Goal: Book appointment/travel/reservation

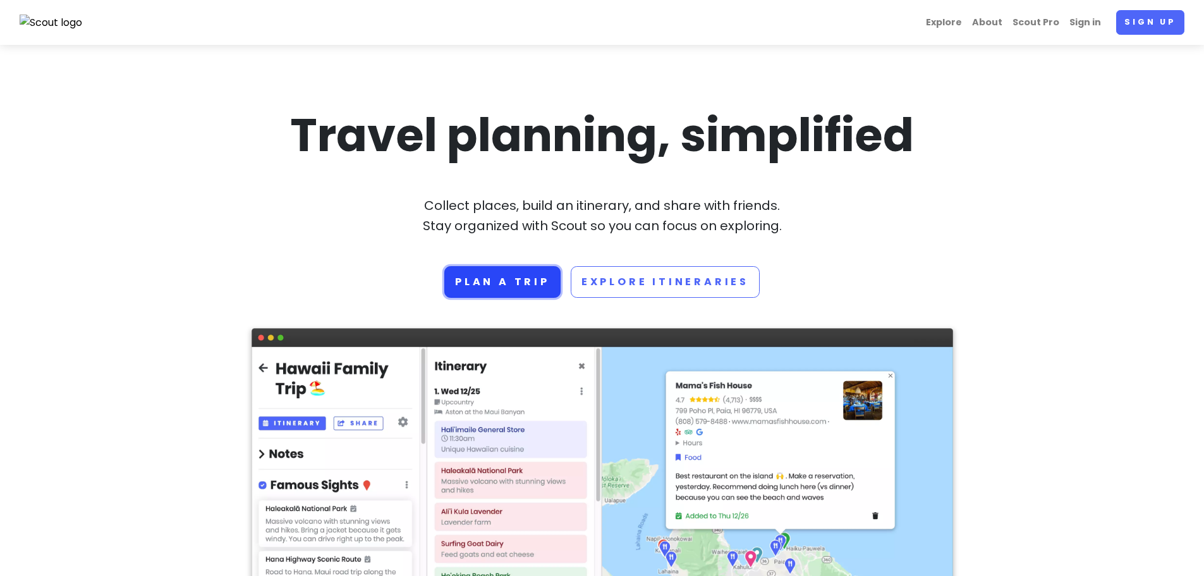
click at [519, 277] on link "Plan a trip" at bounding box center [502, 282] width 116 height 32
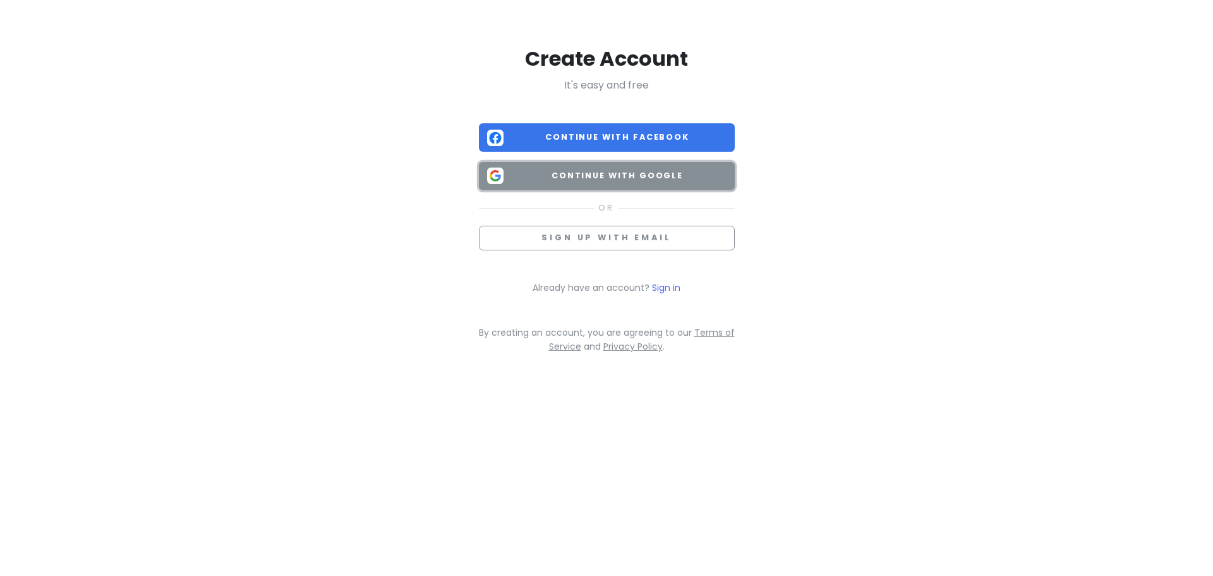
click at [598, 185] on button "Continue with Google" at bounding box center [607, 176] width 256 height 28
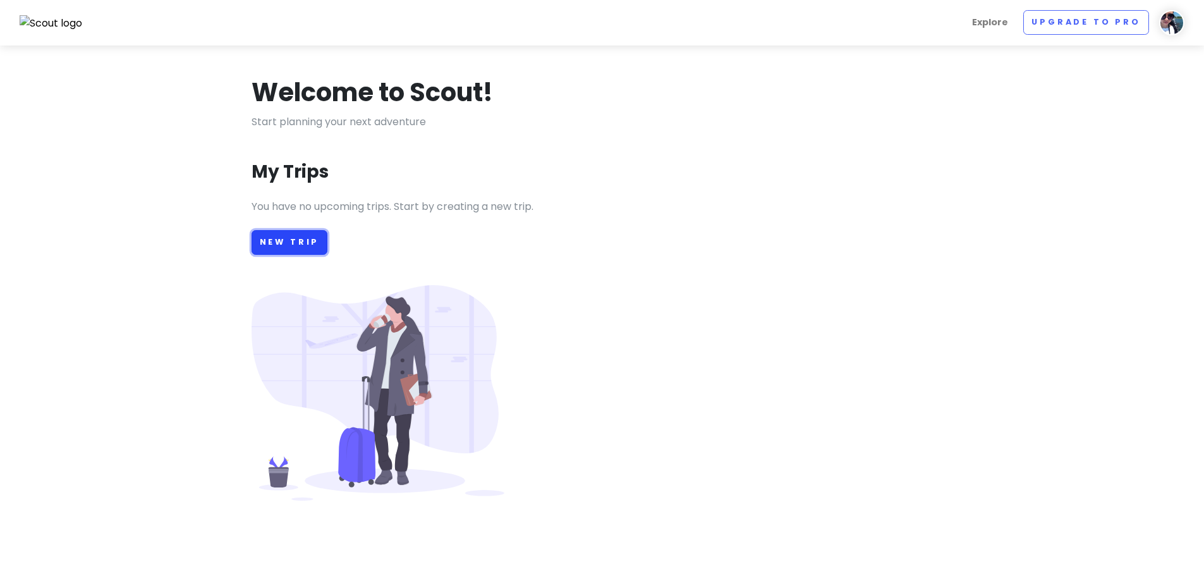
click at [284, 246] on link "New Trip" at bounding box center [290, 242] width 76 height 25
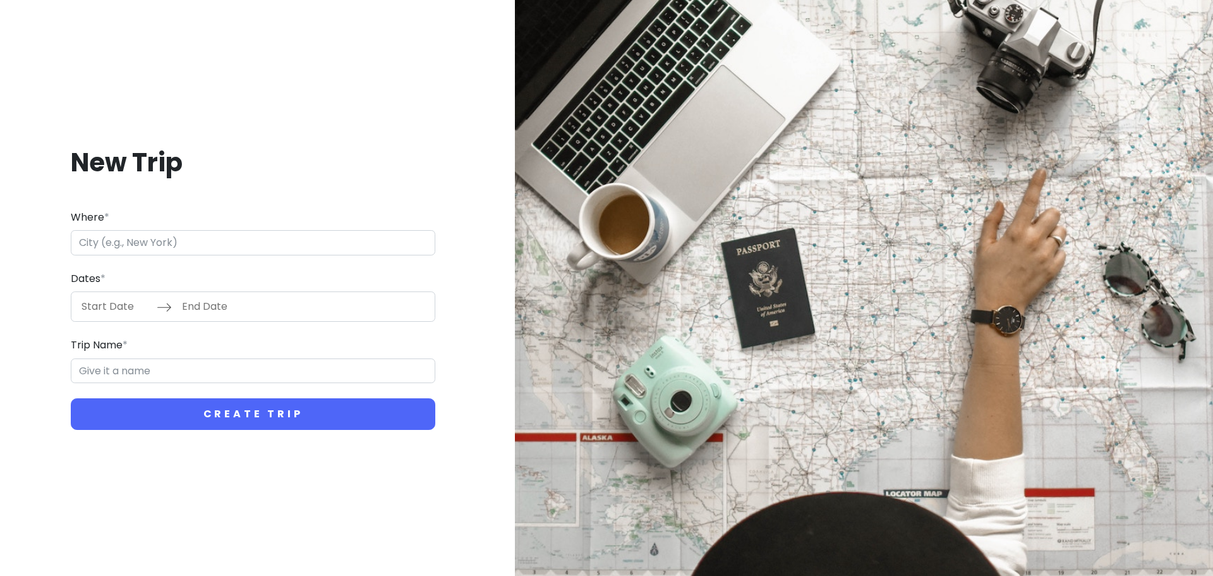
click at [171, 242] on input "Where *" at bounding box center [253, 242] width 365 height 25
type input "J"
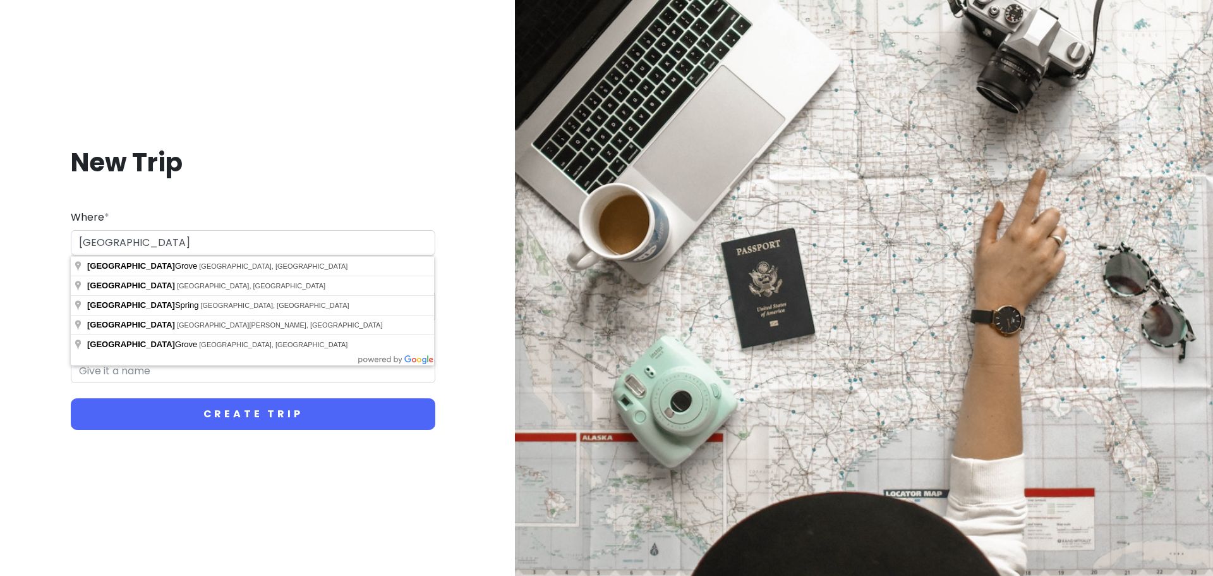
type input "[GEOGRAPHIC_DATA]"
click at [71, 398] on button "Create Trip" at bounding box center [253, 414] width 365 height 32
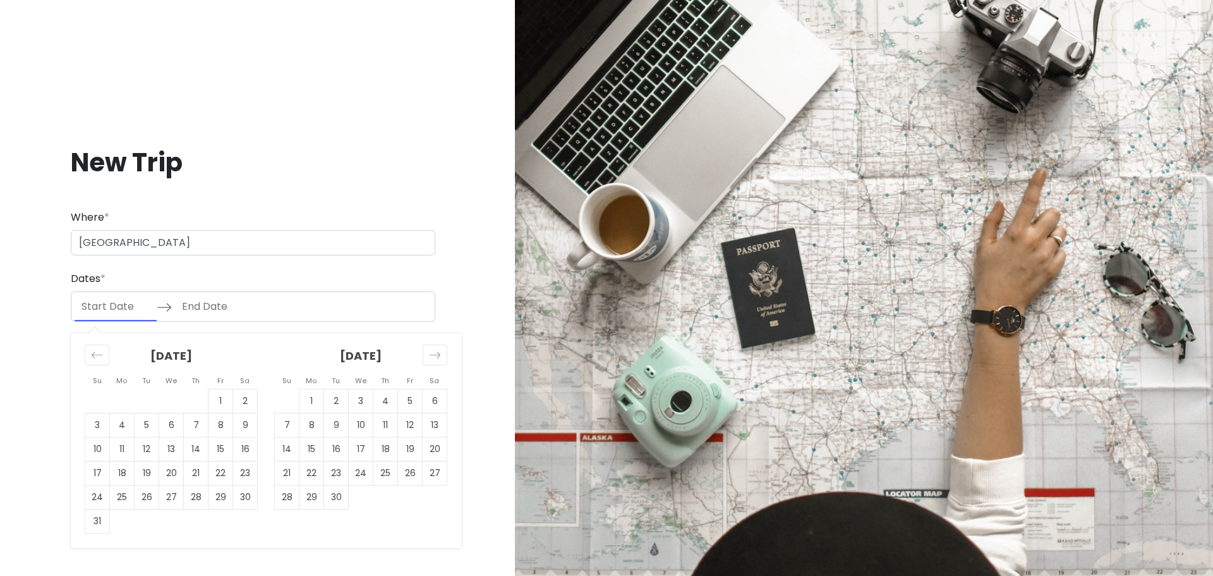
click at [117, 305] on input "Start Date" at bounding box center [116, 306] width 82 height 29
click at [89, 356] on div "Move backward to switch to the previous month." at bounding box center [97, 354] width 25 height 21
click at [438, 359] on icon "Move forward to switch to the next month." at bounding box center [435, 355] width 12 height 12
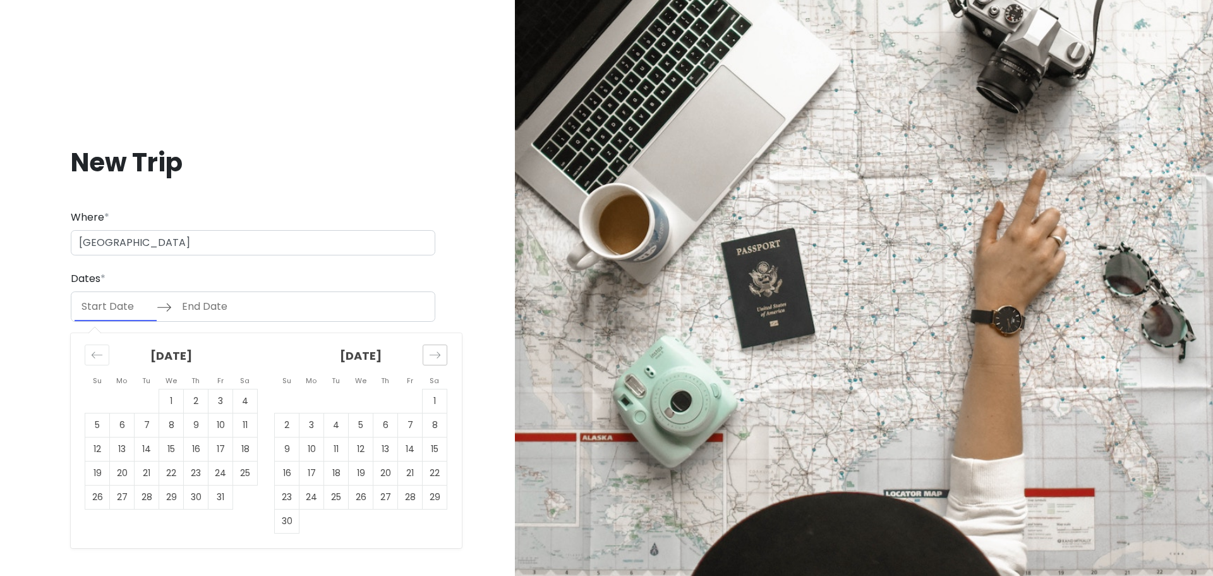
click at [438, 359] on icon "Move forward to switch to the next month." at bounding box center [435, 355] width 12 height 12
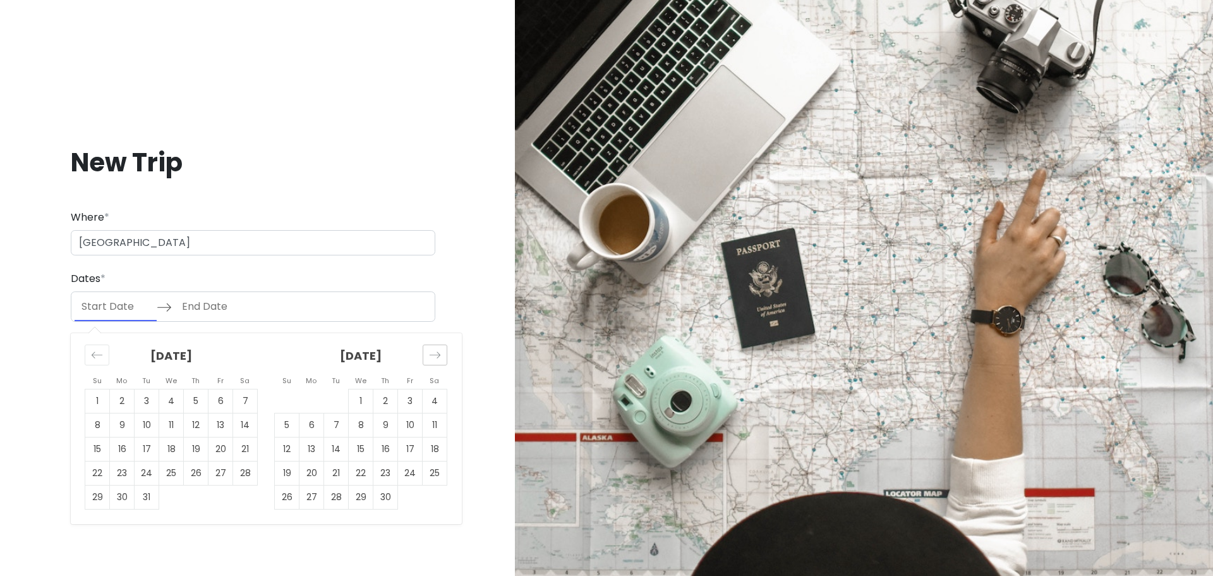
click at [438, 359] on icon "Move forward to switch to the next month." at bounding box center [435, 355] width 12 height 12
click at [415, 402] on td "5" at bounding box center [410, 401] width 25 height 24
type input "[DATE]"
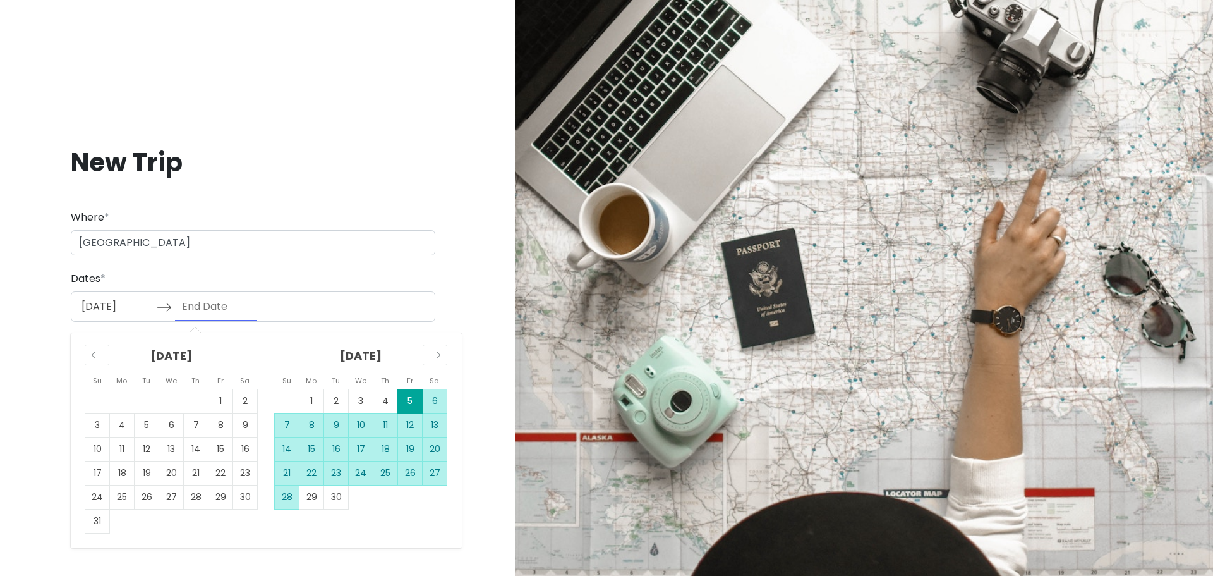
click at [290, 498] on td "28" at bounding box center [287, 497] width 25 height 24
type input "[DATE]"
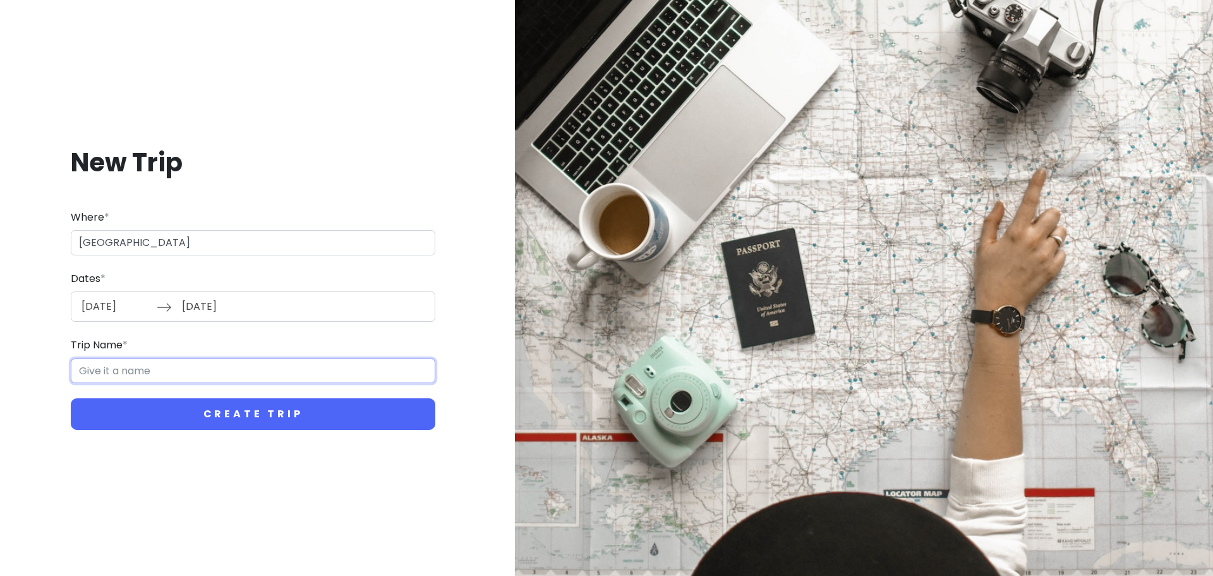
click at [292, 368] on input "Trip Name *" at bounding box center [253, 370] width 365 height 25
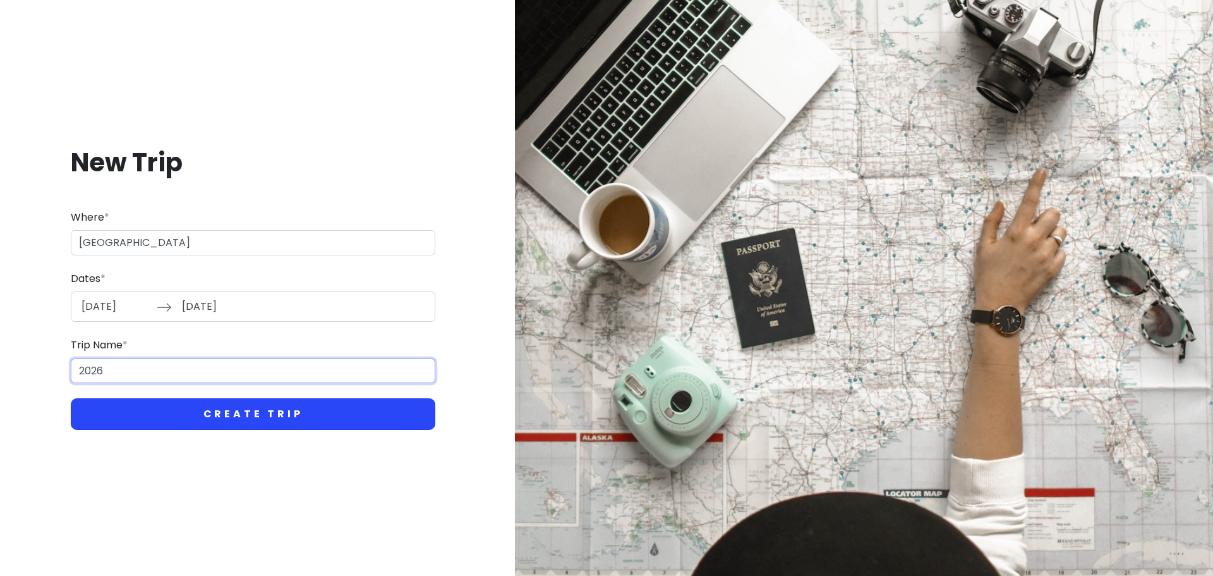
type input "2026"
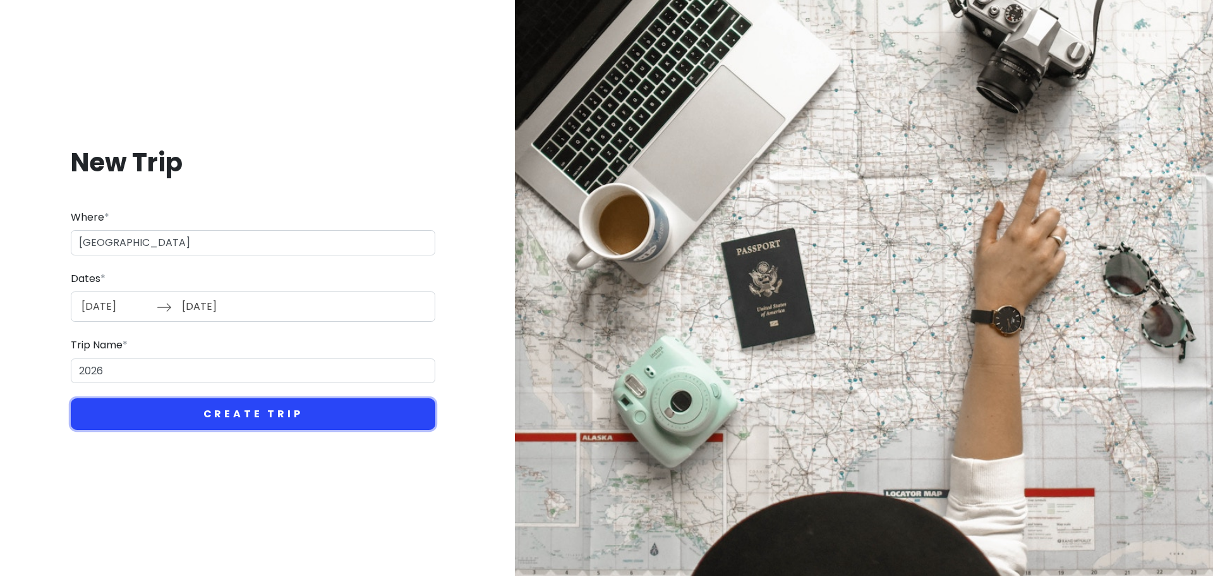
click at [298, 408] on button "Create Trip" at bounding box center [253, 414] width 365 height 32
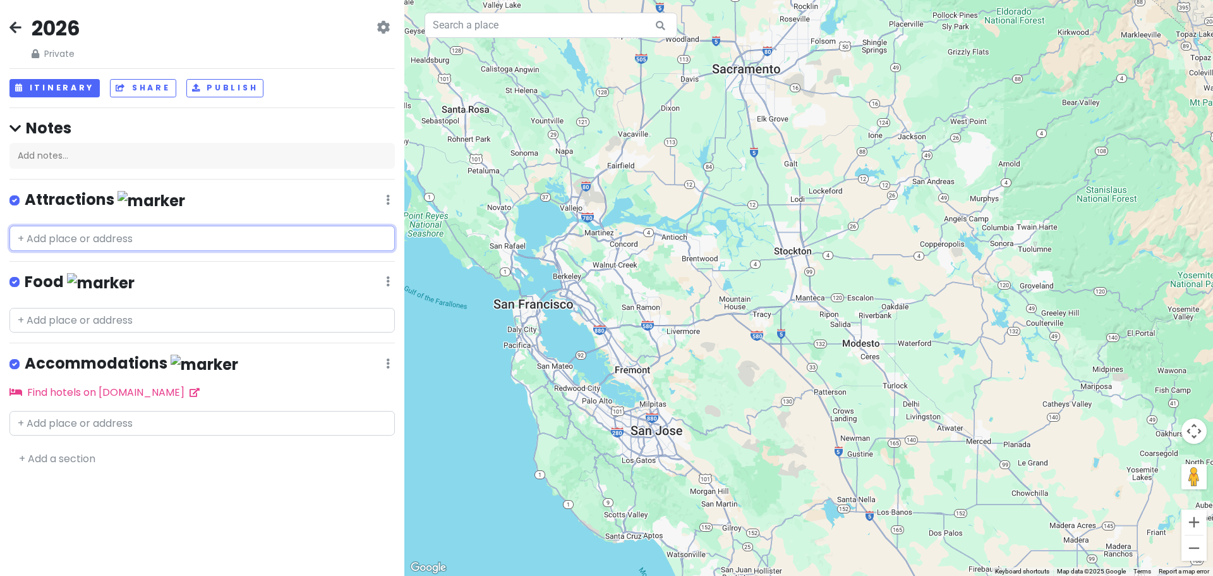
click at [118, 234] on input "text" at bounding box center [202, 238] width 386 height 25
click at [375, 28] on div "2026 Private Change Dates Make a Copy Delete Trip Go Pro ⚡️ Give Feedback 💡 Sup…" at bounding box center [202, 38] width 386 height 46
click at [375, 27] on div "2026 Private Change Dates Make a Copy Delete Trip Go Pro ⚡️ Give Feedback 💡 Sup…" at bounding box center [202, 38] width 386 height 46
click at [379, 25] on icon at bounding box center [383, 27] width 13 height 10
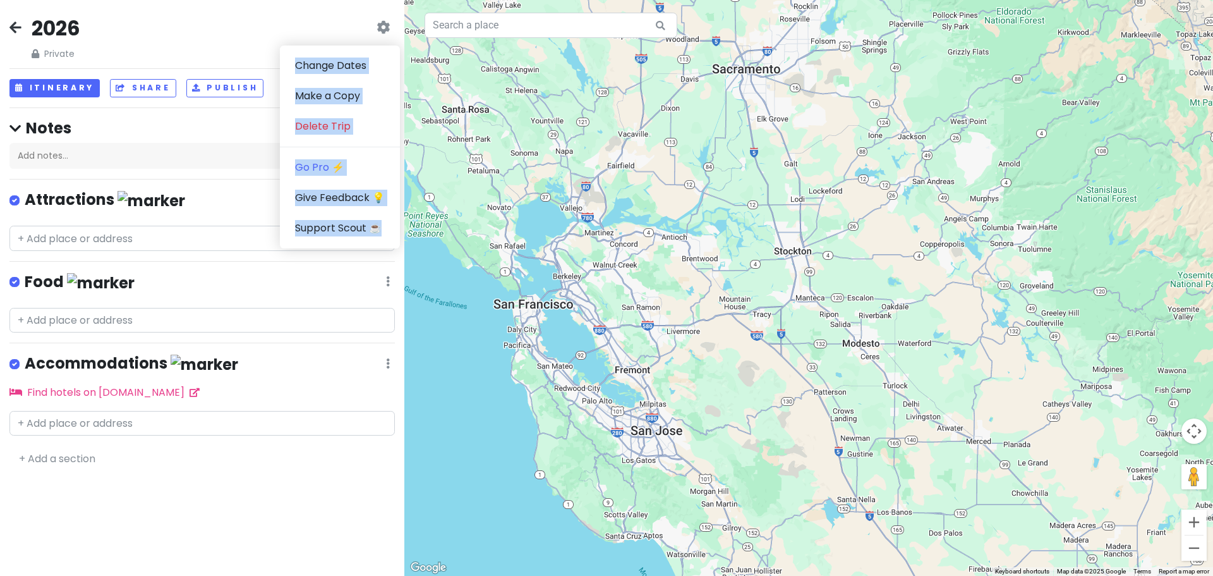
click at [230, 26] on div "2026 Private Change Dates Make a Copy Delete Trip Go Pro ⚡️ Give Feedback 💡 Sup…" at bounding box center [202, 38] width 386 height 46
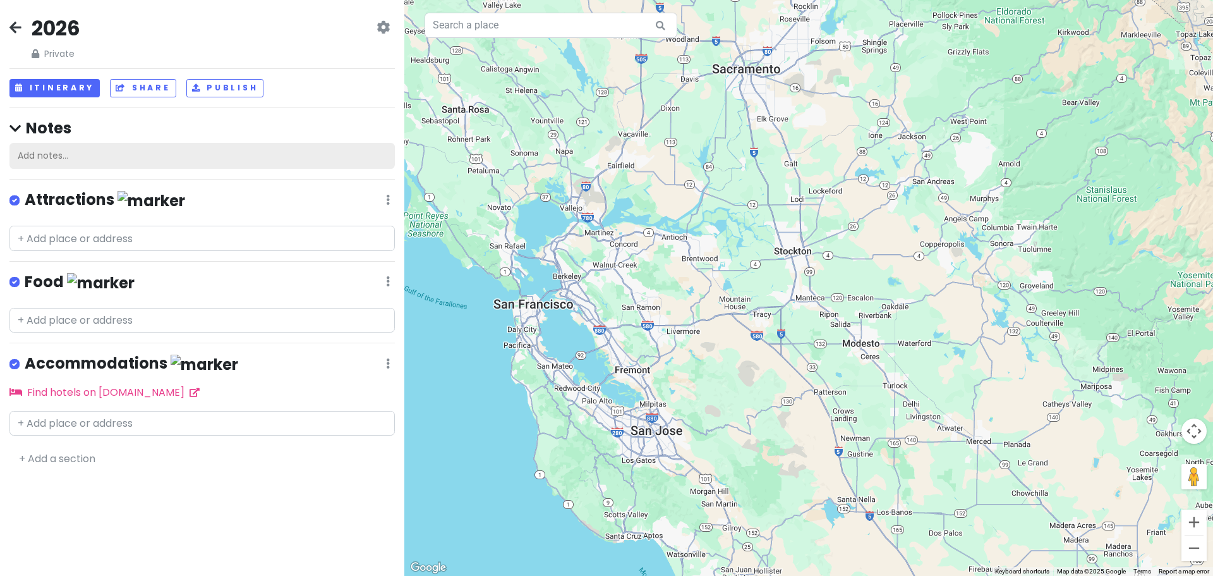
click at [157, 152] on div "Add notes..." at bounding box center [202, 156] width 386 height 27
click at [138, 274] on div "2026 Private Change Dates Make a Copy Delete Trip Go Pro ⚡️ Give Feedback 💡 Sup…" at bounding box center [202, 288] width 404 height 576
click at [178, 238] on input "text" at bounding box center [202, 238] width 386 height 25
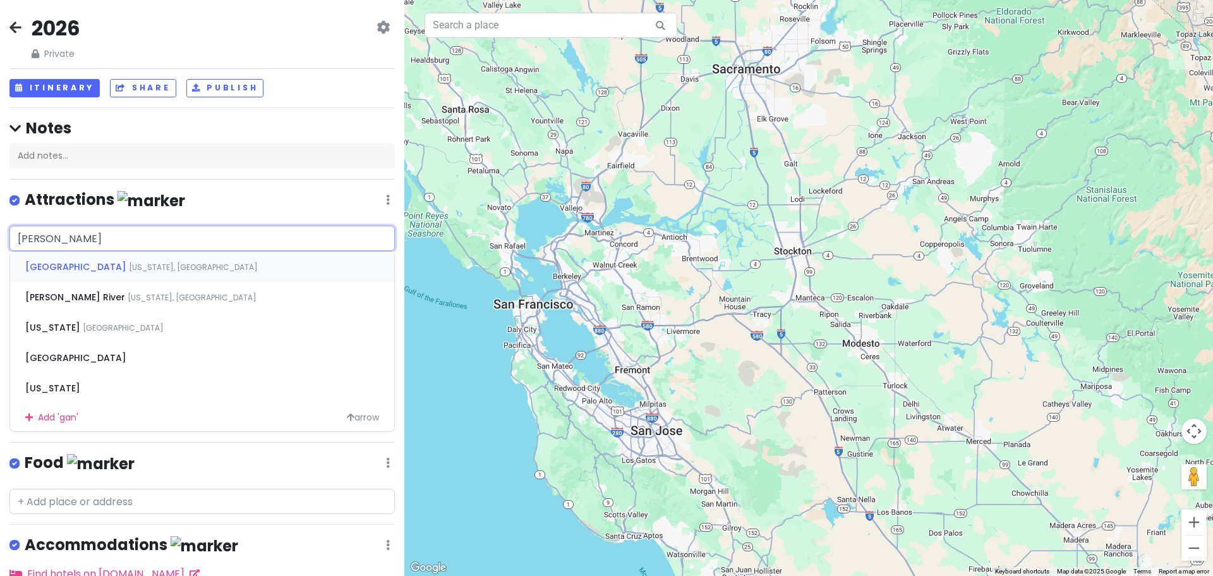
type input "gansu"
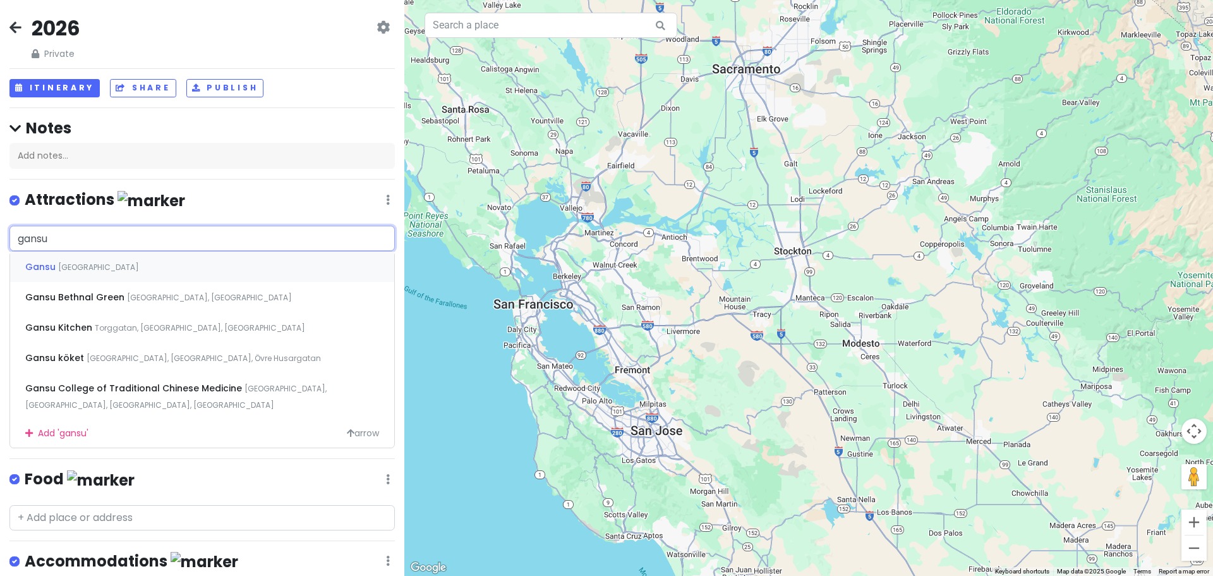
click at [173, 261] on div "Gansu [GEOGRAPHIC_DATA]" at bounding box center [202, 267] width 384 height 30
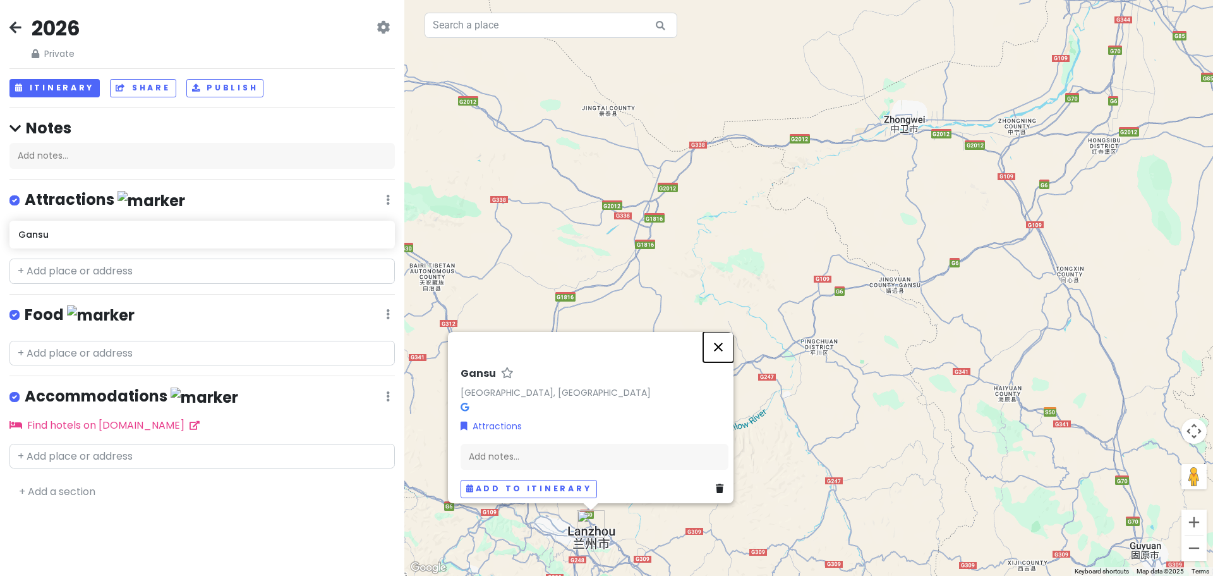
click at [719, 346] on button "Close" at bounding box center [718, 347] width 30 height 30
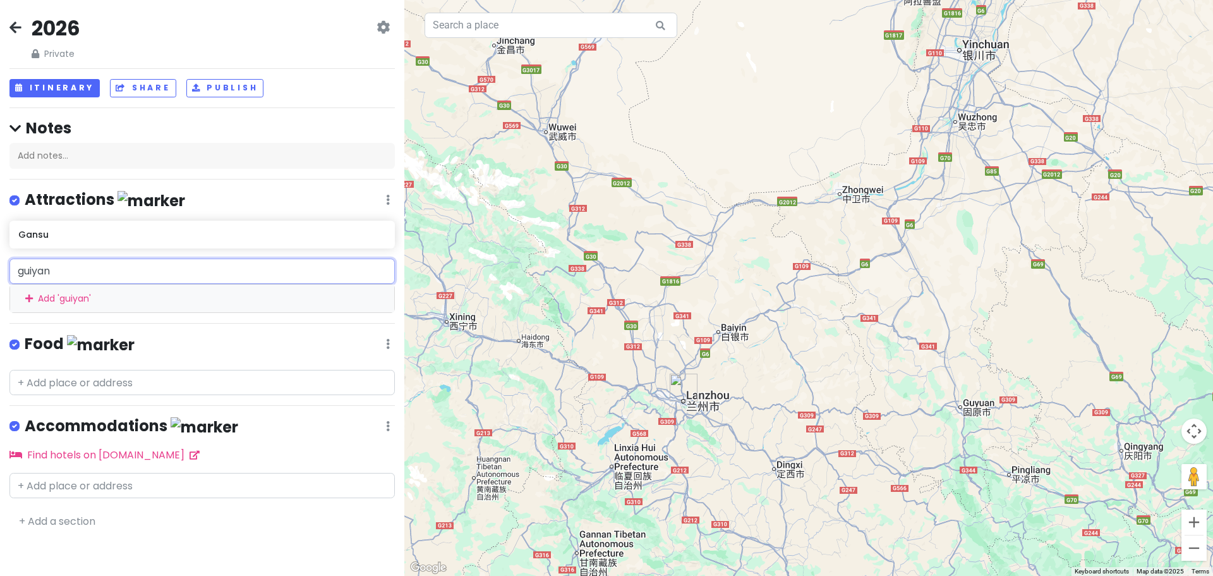
type input "guiyang"
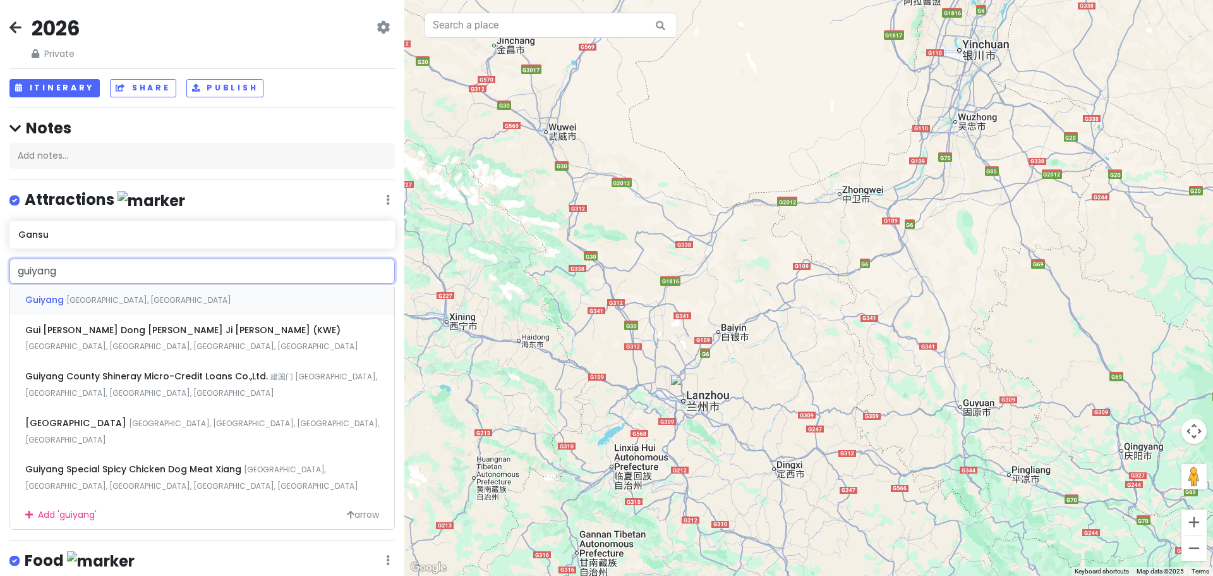
click at [43, 289] on div "[PERSON_NAME], [GEOGRAPHIC_DATA]" at bounding box center [202, 299] width 384 height 30
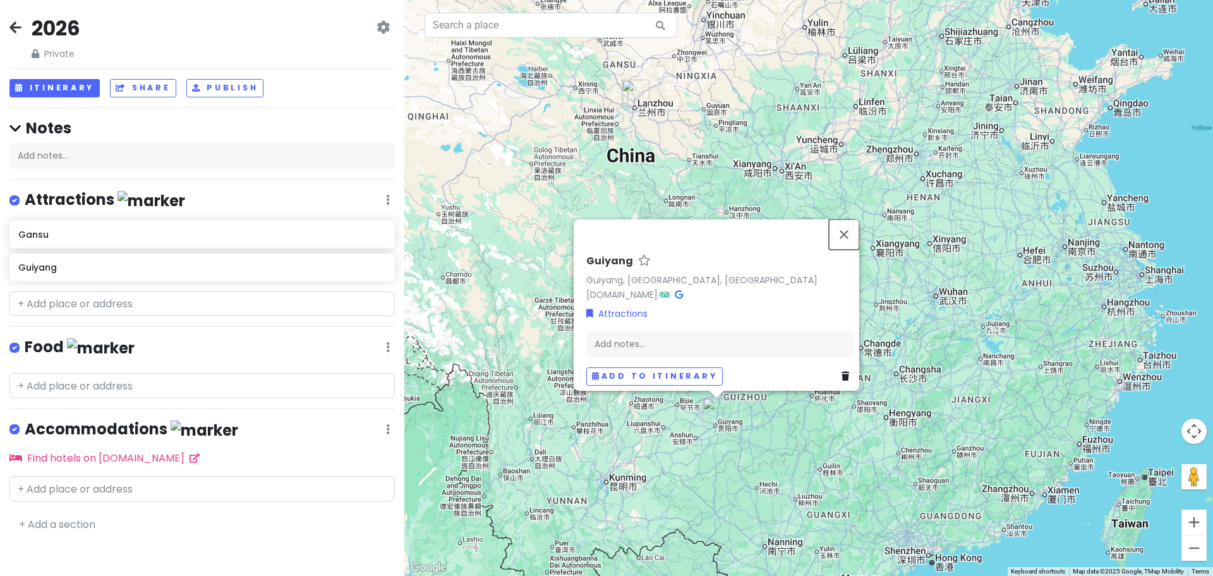
click at [847, 232] on button "Close" at bounding box center [844, 234] width 30 height 30
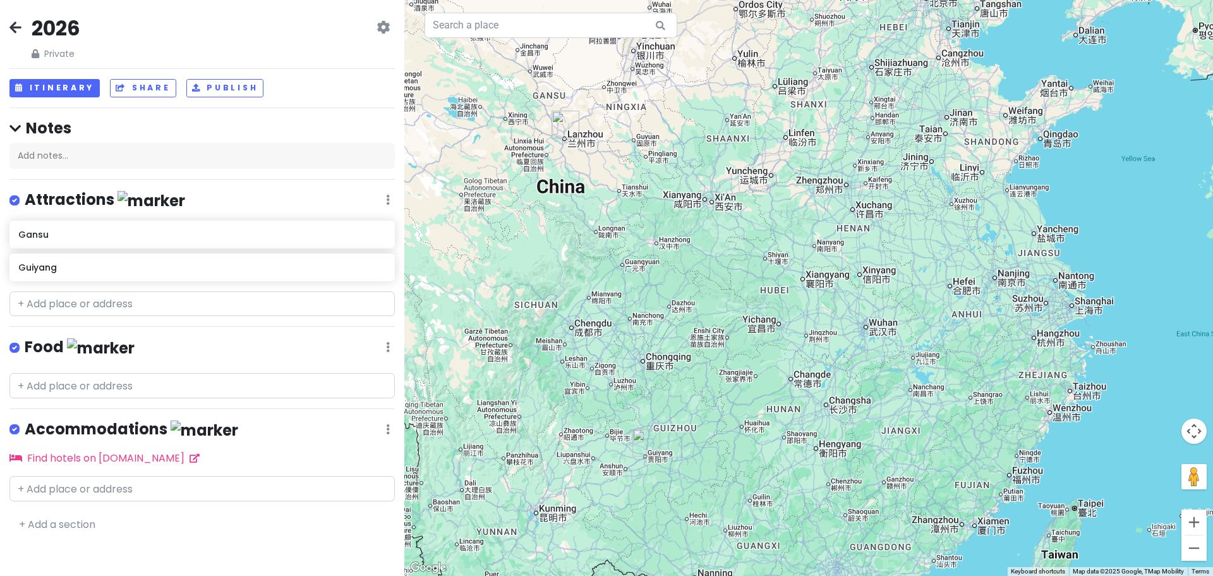
drag, startPoint x: 731, startPoint y: 192, endPoint x: 736, endPoint y: 250, distance: 57.7
click at [736, 250] on div at bounding box center [808, 288] width 809 height 576
